Goal: Find contact information: Find contact information

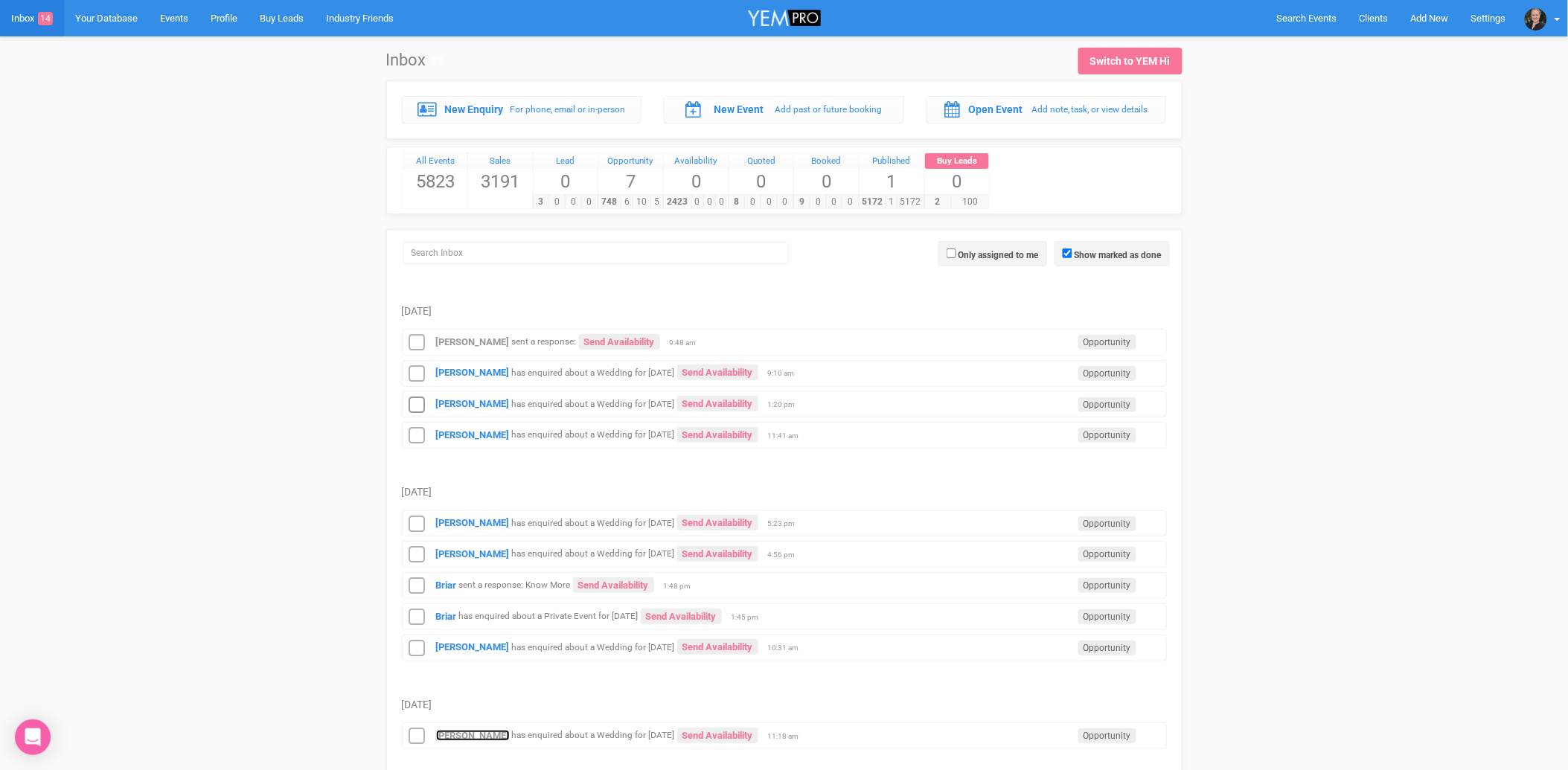
click at [497, 735] on strong "[PERSON_NAME]" at bounding box center [473, 736] width 74 height 11
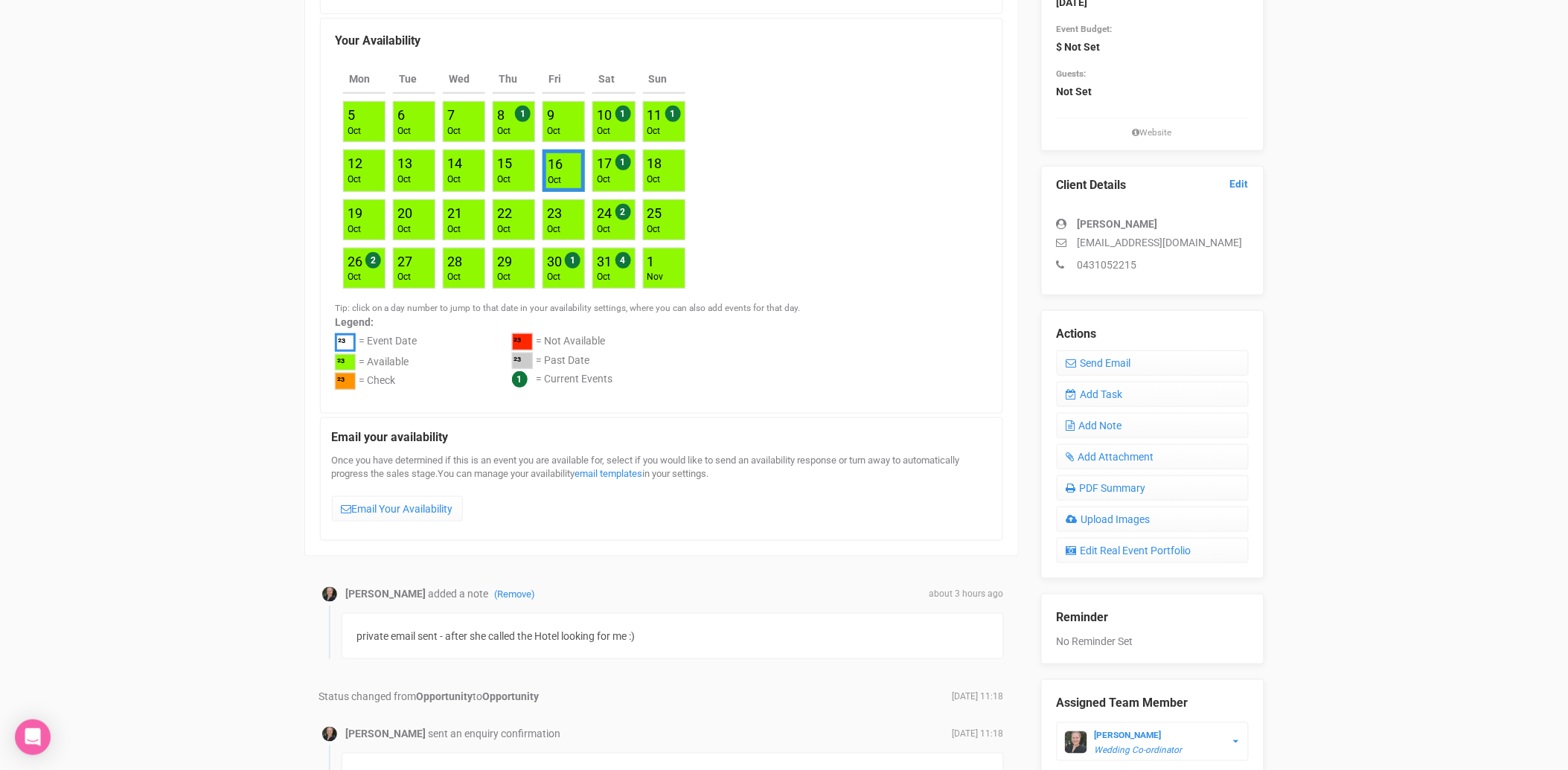
scroll to position [82, 0]
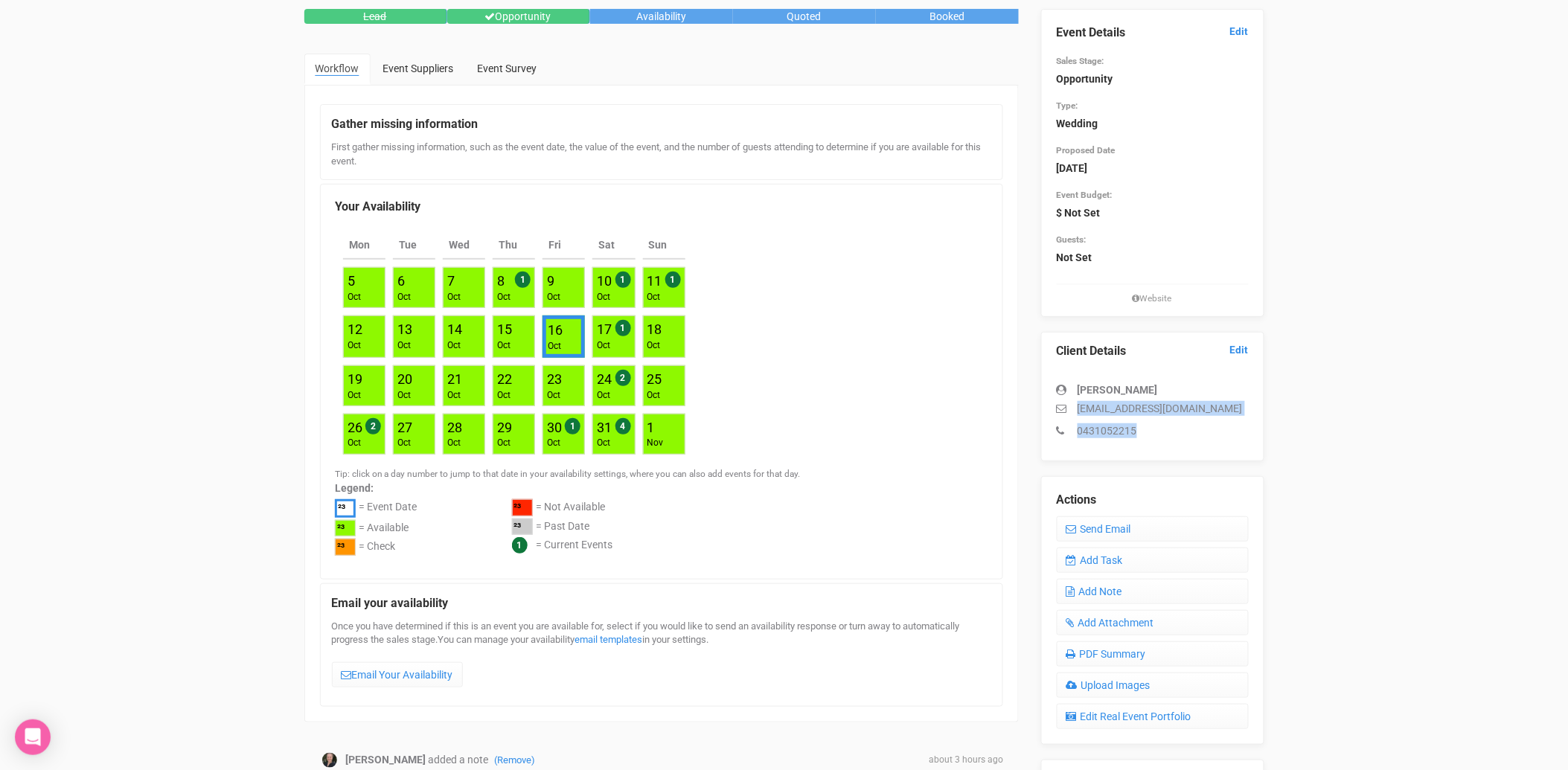
drag, startPoint x: 1143, startPoint y: 432, endPoint x: 1079, endPoint y: 407, distance: 68.7
click at [1079, 407] on div "[PERSON_NAME] [EMAIL_ADDRESS][DOMAIN_NAME] 0431052215" at bounding box center [1152, 403] width 192 height 71
copy div "[EMAIL_ADDRESS][DOMAIN_NAME] 0431052215"
click at [1162, 425] on p "0431052215" at bounding box center [1152, 430] width 192 height 15
drag, startPoint x: 1143, startPoint y: 432, endPoint x: 1076, endPoint y: 432, distance: 67.0
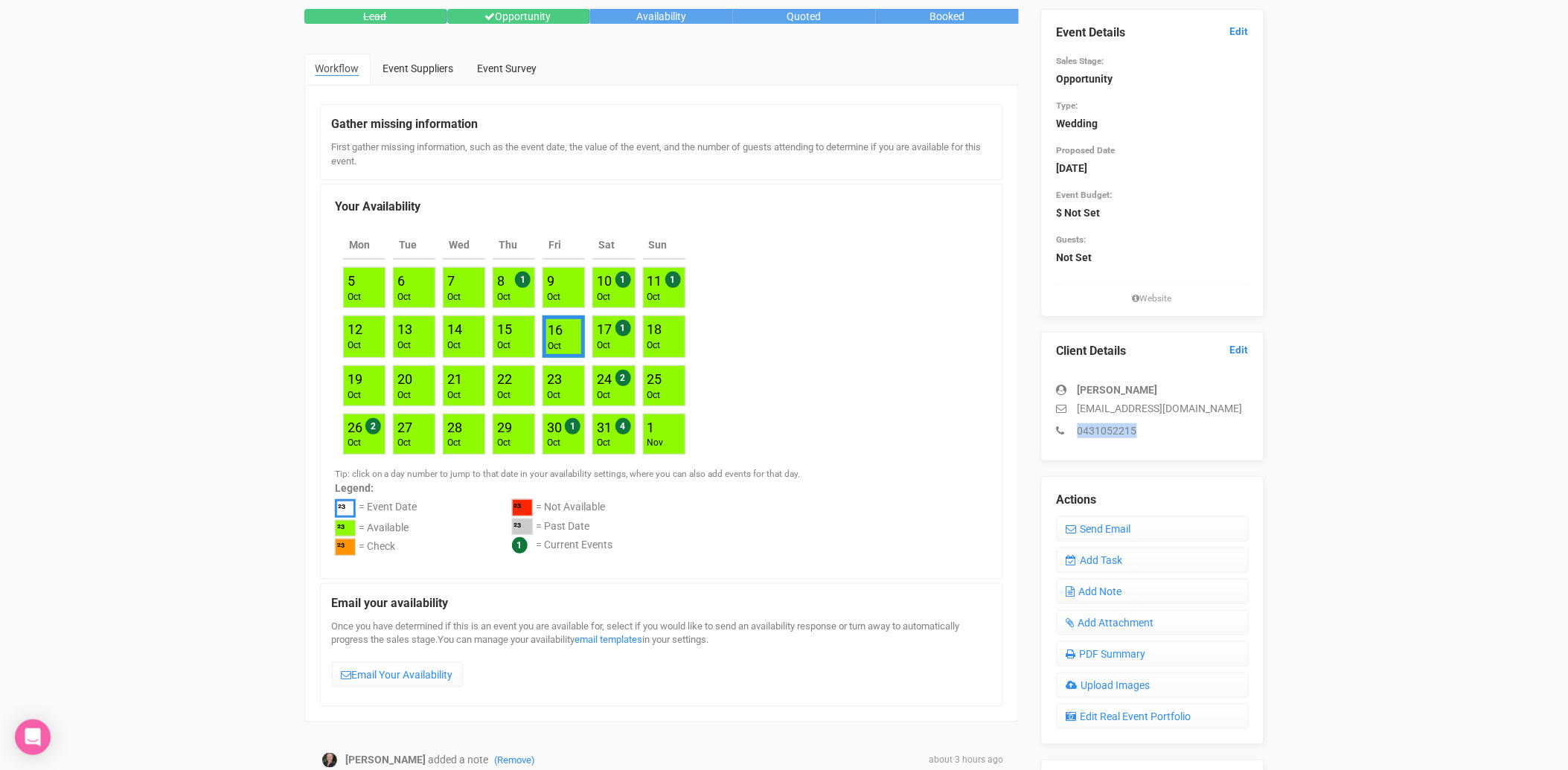
click at [1076, 432] on p "0431052215" at bounding box center [1152, 430] width 192 height 15
copy p "0431052215"
drag, startPoint x: 1158, startPoint y: 389, endPoint x: 1080, endPoint y: 393, distance: 78.1
click at [1080, 393] on div "[PERSON_NAME]" at bounding box center [1152, 389] width 192 height 15
copy strong "[PERSON_NAME]"
